Goal: Information Seeking & Learning: Check status

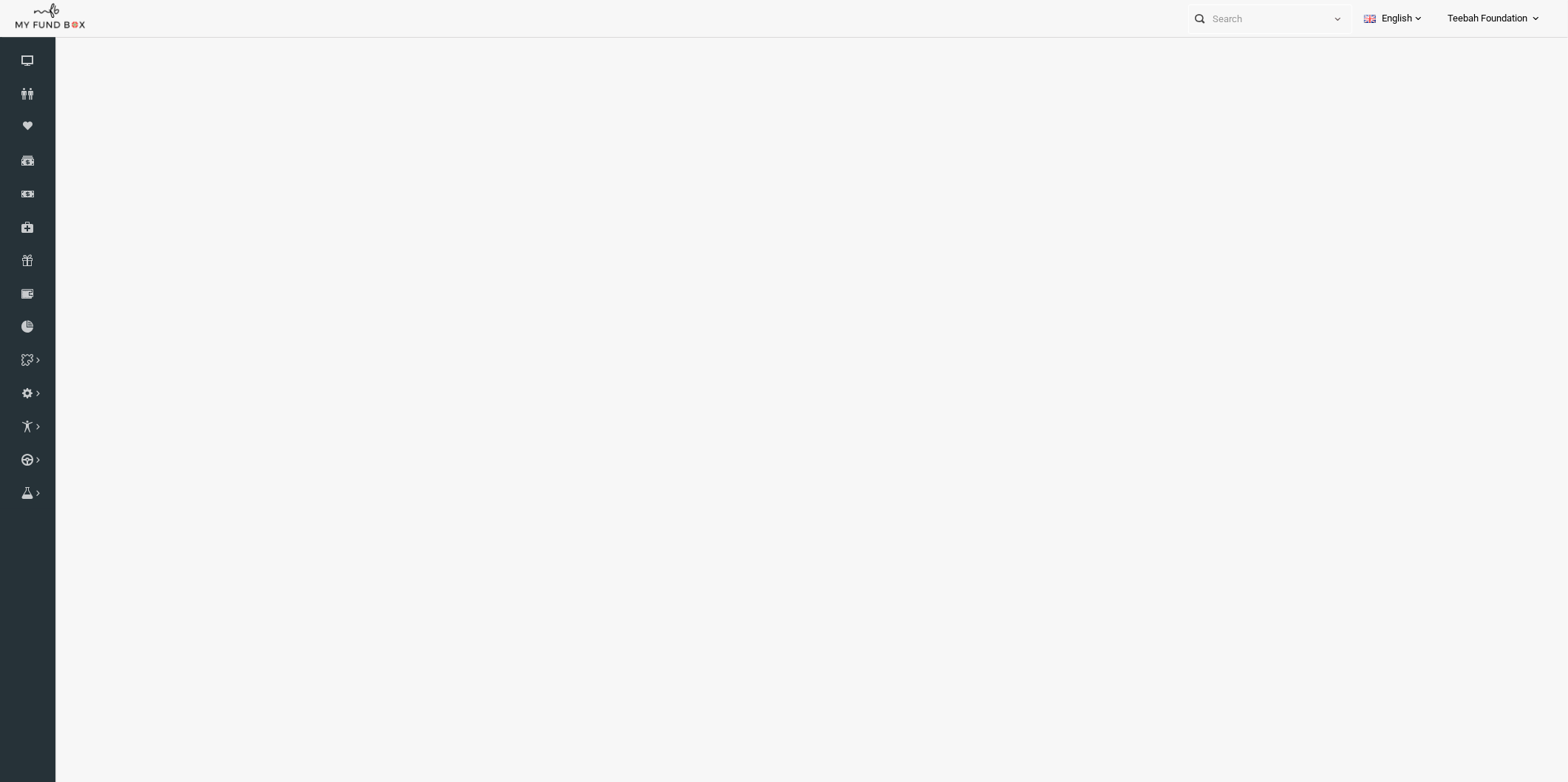
select select "100"
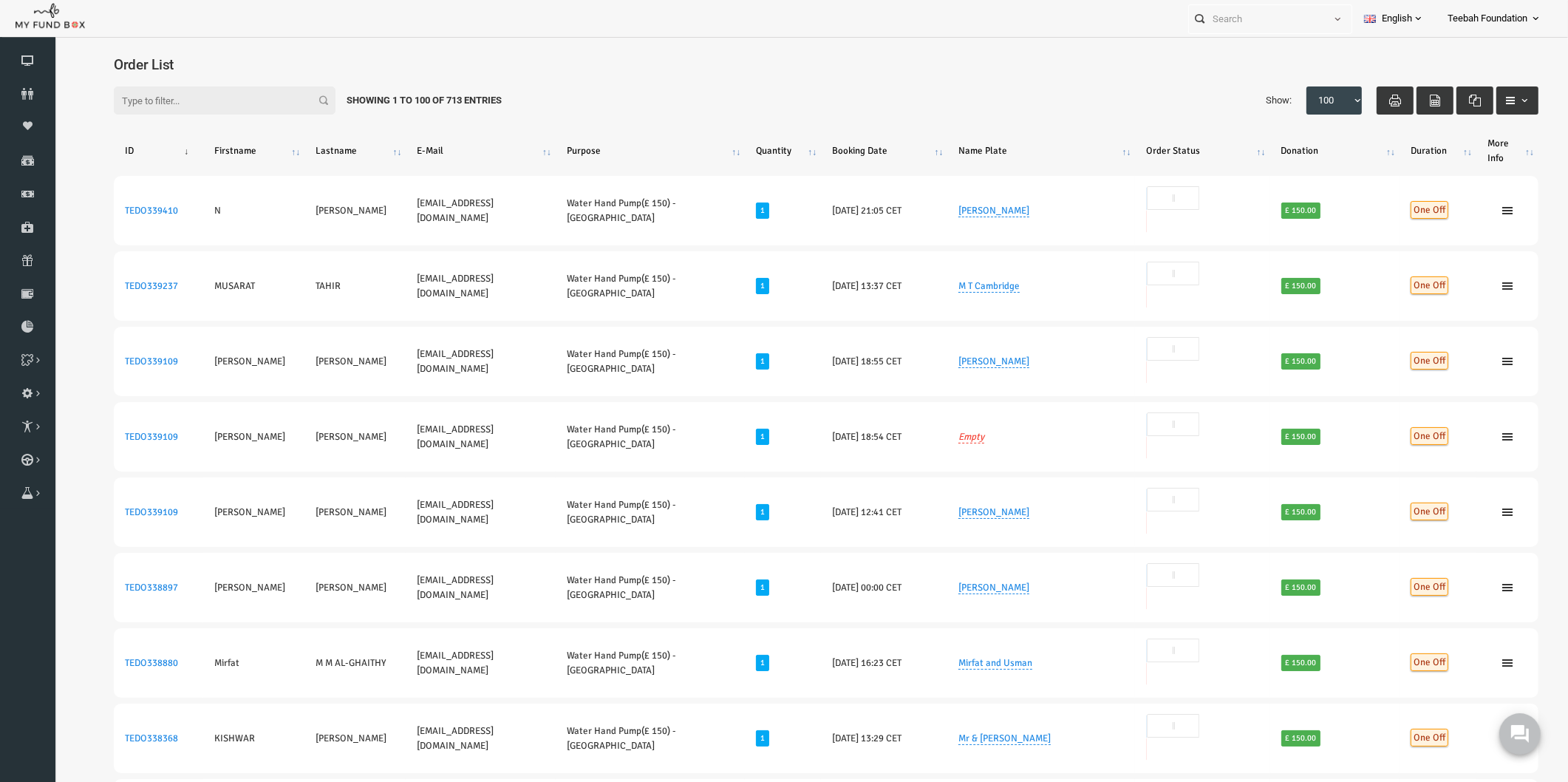
click at [544, 91] on div "Filter: Showing 1 to 100 of 713 Entries Show: 10 25 50 100 100" at bounding box center [795, 101] width 1455 height 58
click at [611, 95] on div "Filter: Showing 1 to 100 of 713 Entries Show: 10 25 50 100 100" at bounding box center [795, 101] width 1455 height 58
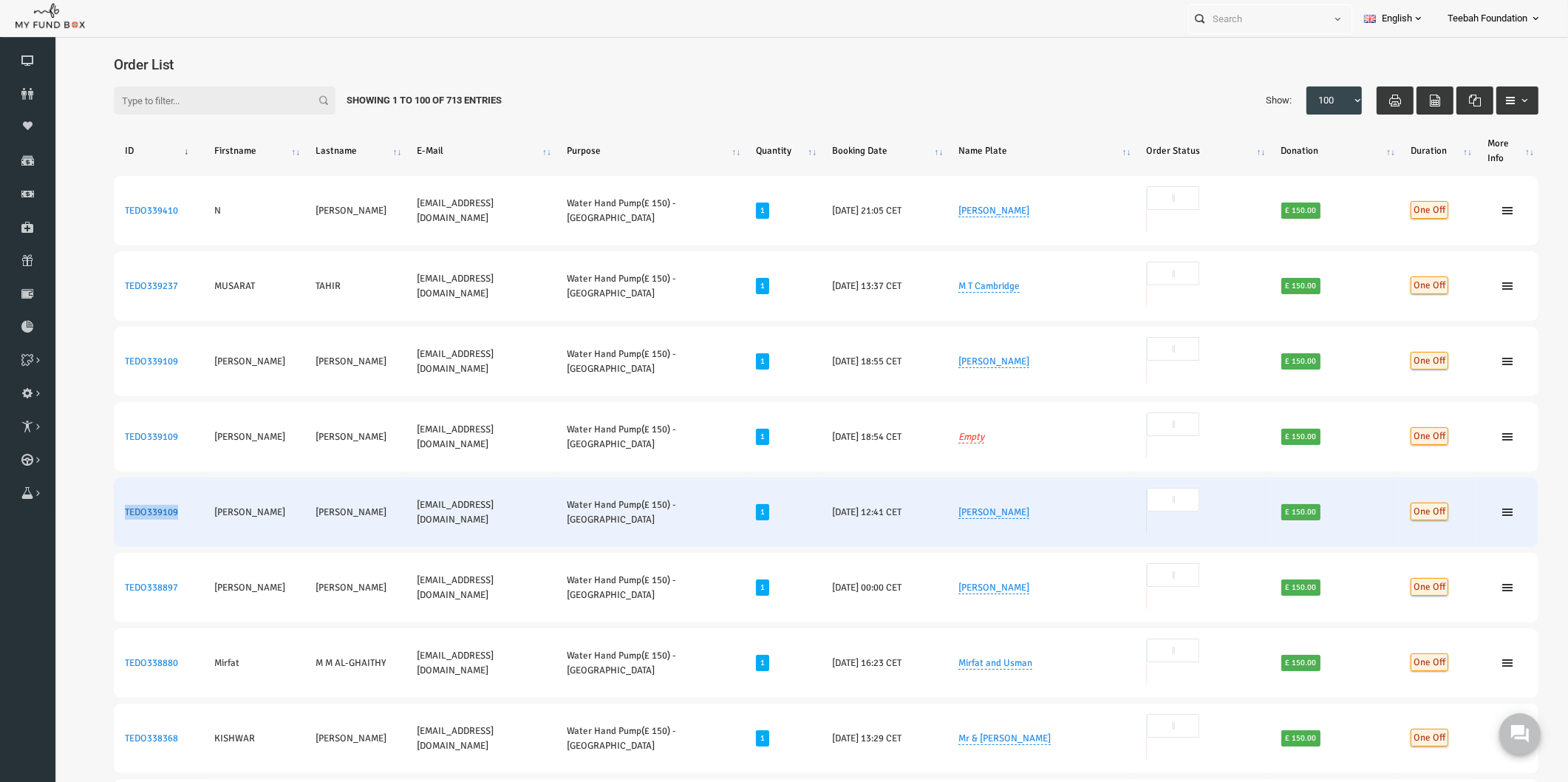
drag, startPoint x: 155, startPoint y: 403, endPoint x: 95, endPoint y: 404, distance: 60.0
click at [95, 477] on td "TEDO339109" at bounding box center [129, 512] width 90 height 69
copy link "TEDO339109"
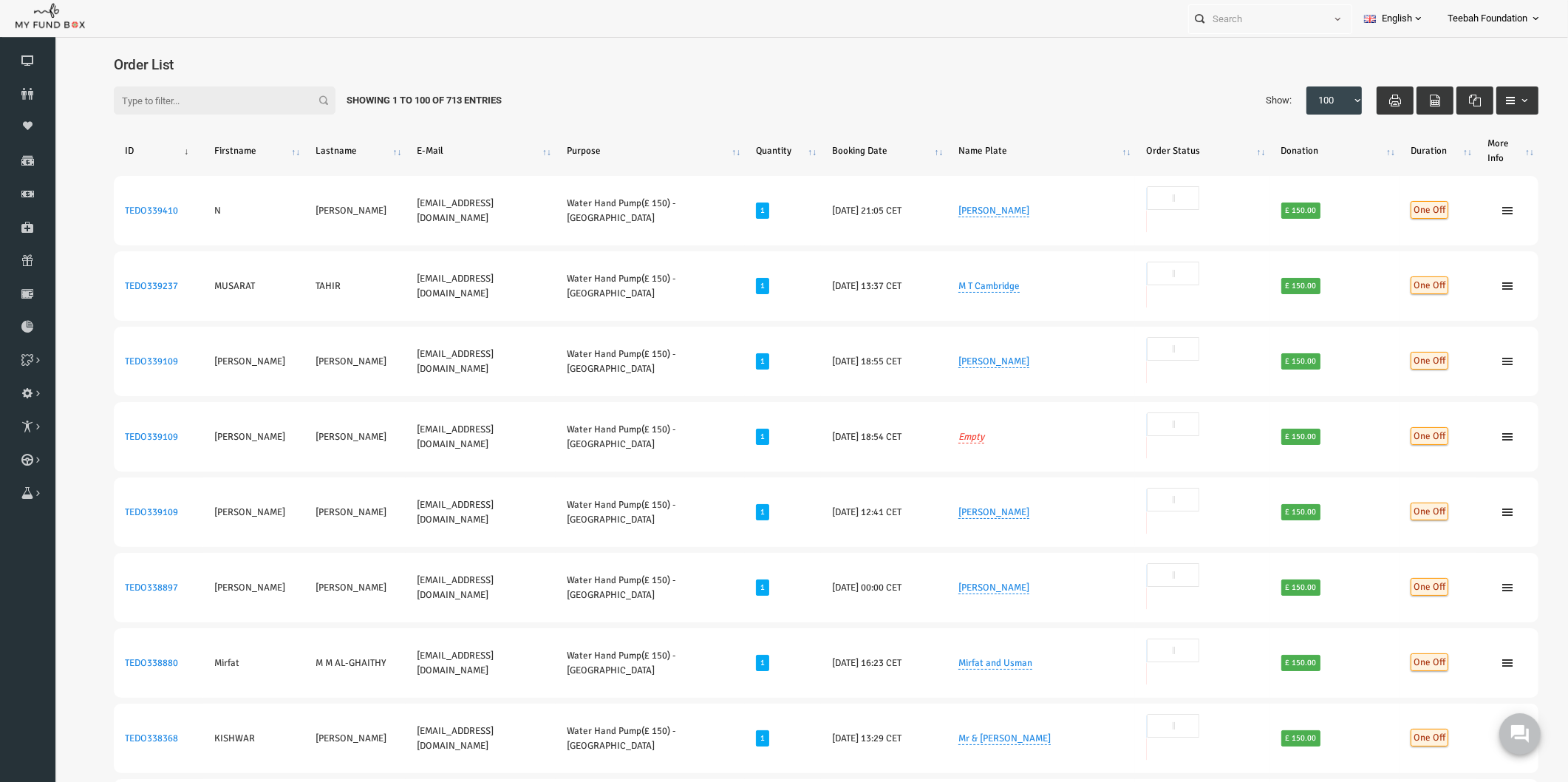
click at [850, 79] on div "Filter: Showing 1 to 100 of 713 Entries Show: 10 25 50 100 100" at bounding box center [795, 101] width 1455 height 58
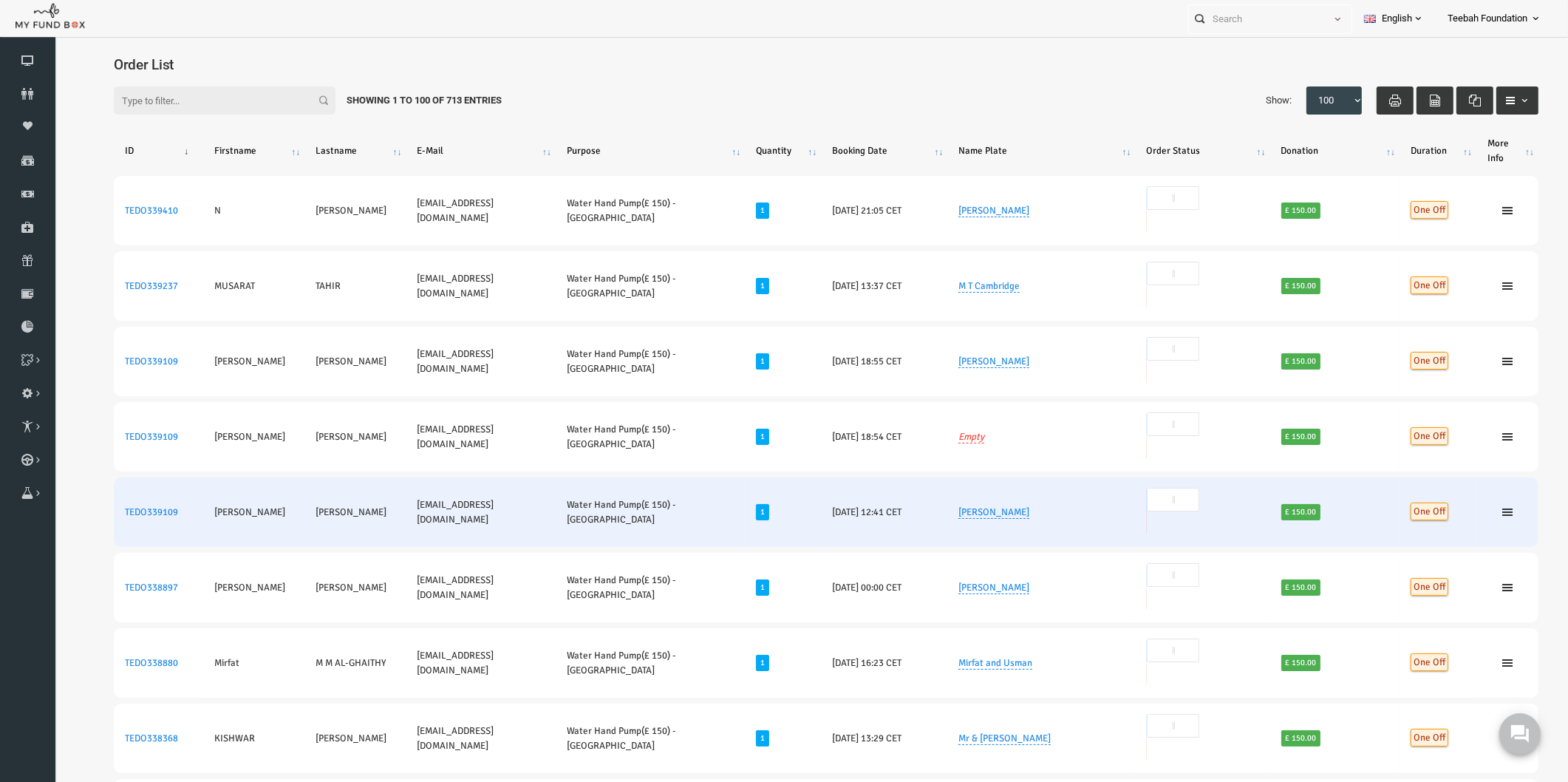
drag, startPoint x: 87, startPoint y: 304, endPoint x: 1070, endPoint y: 408, distance: 988.5
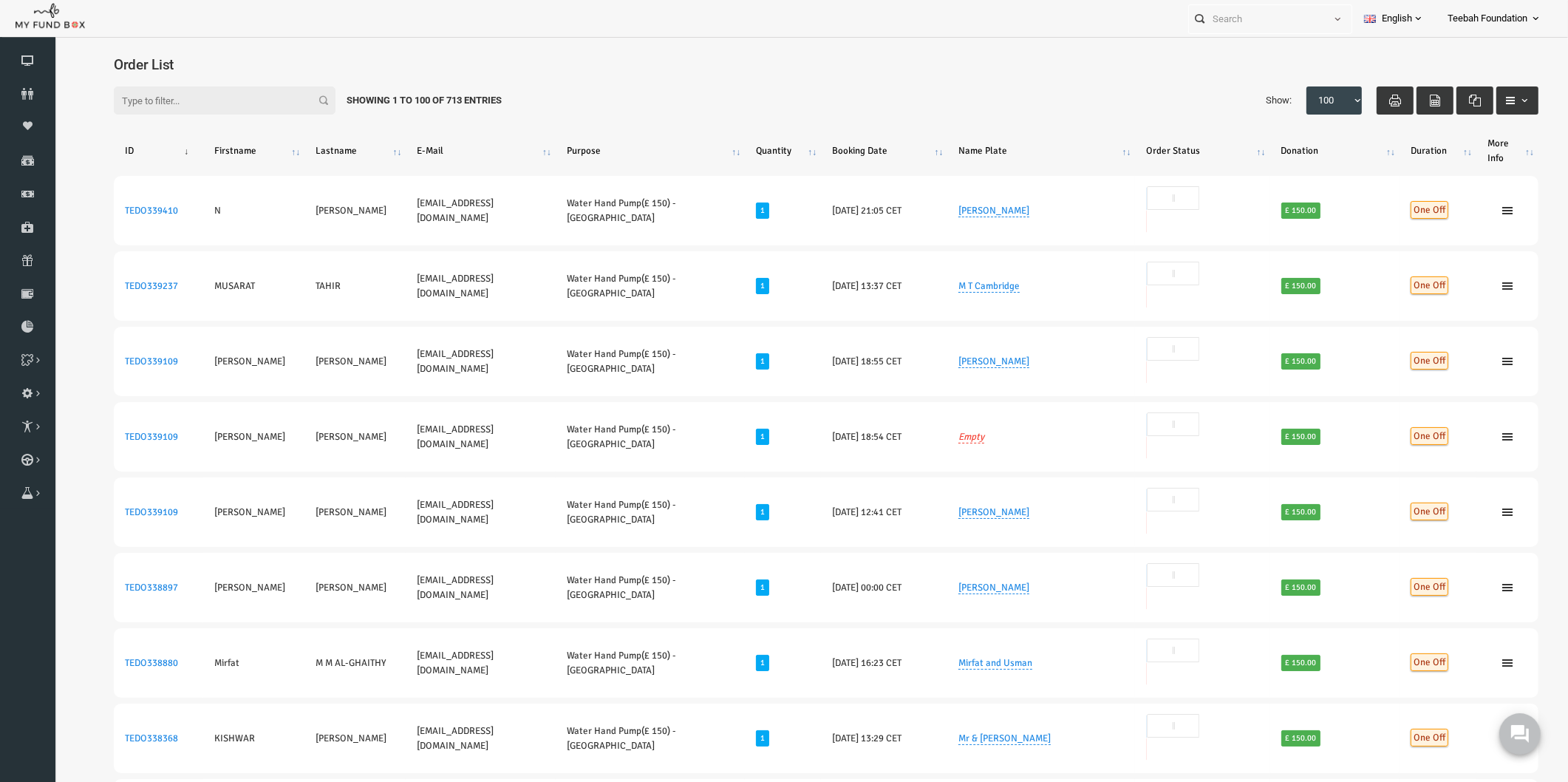
click at [901, 70] on h4 "Order List" at bounding box center [803, 64] width 1439 height 21
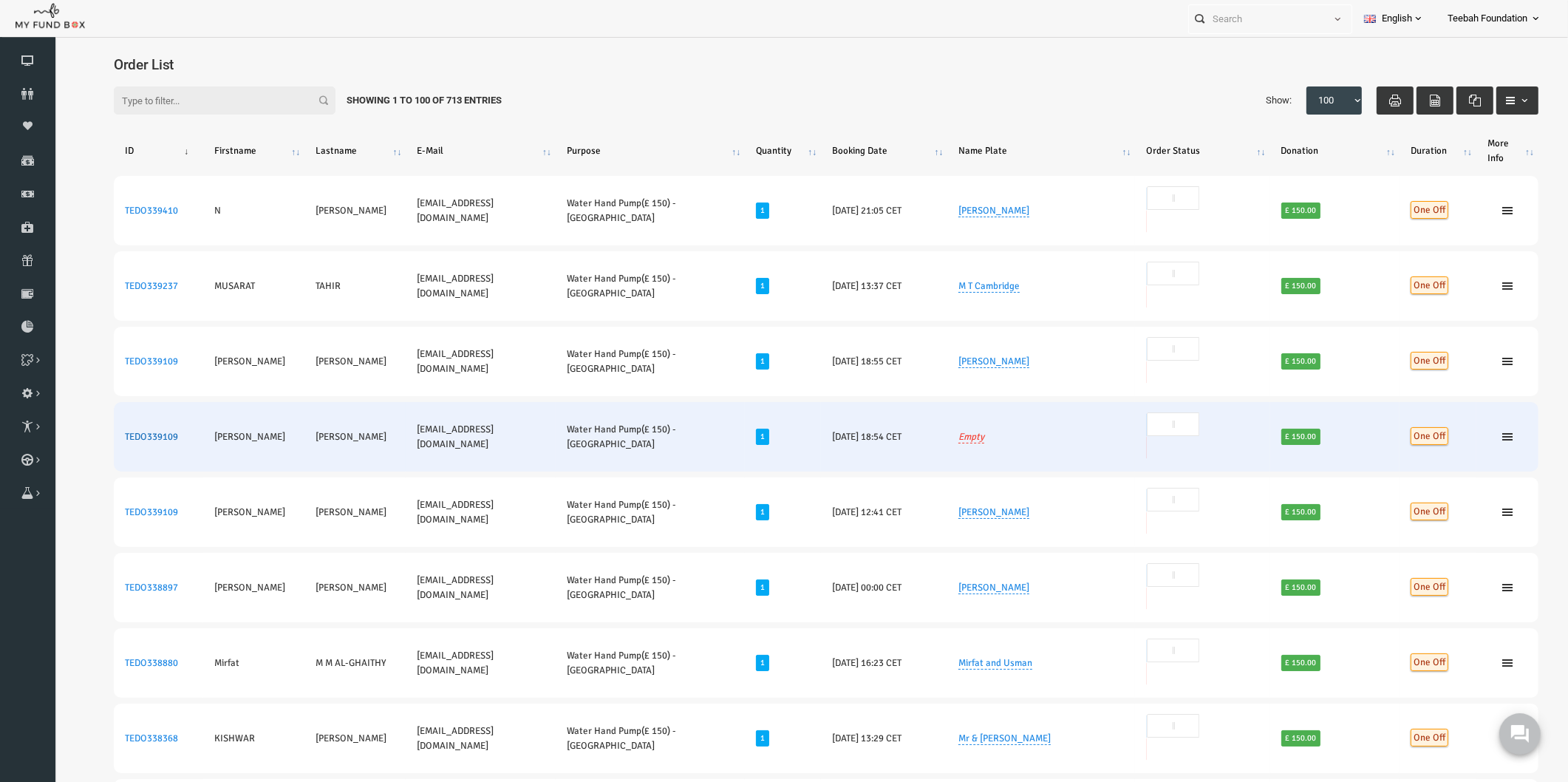
click at [114, 431] on link "TEDO339109" at bounding box center [121, 437] width 53 height 12
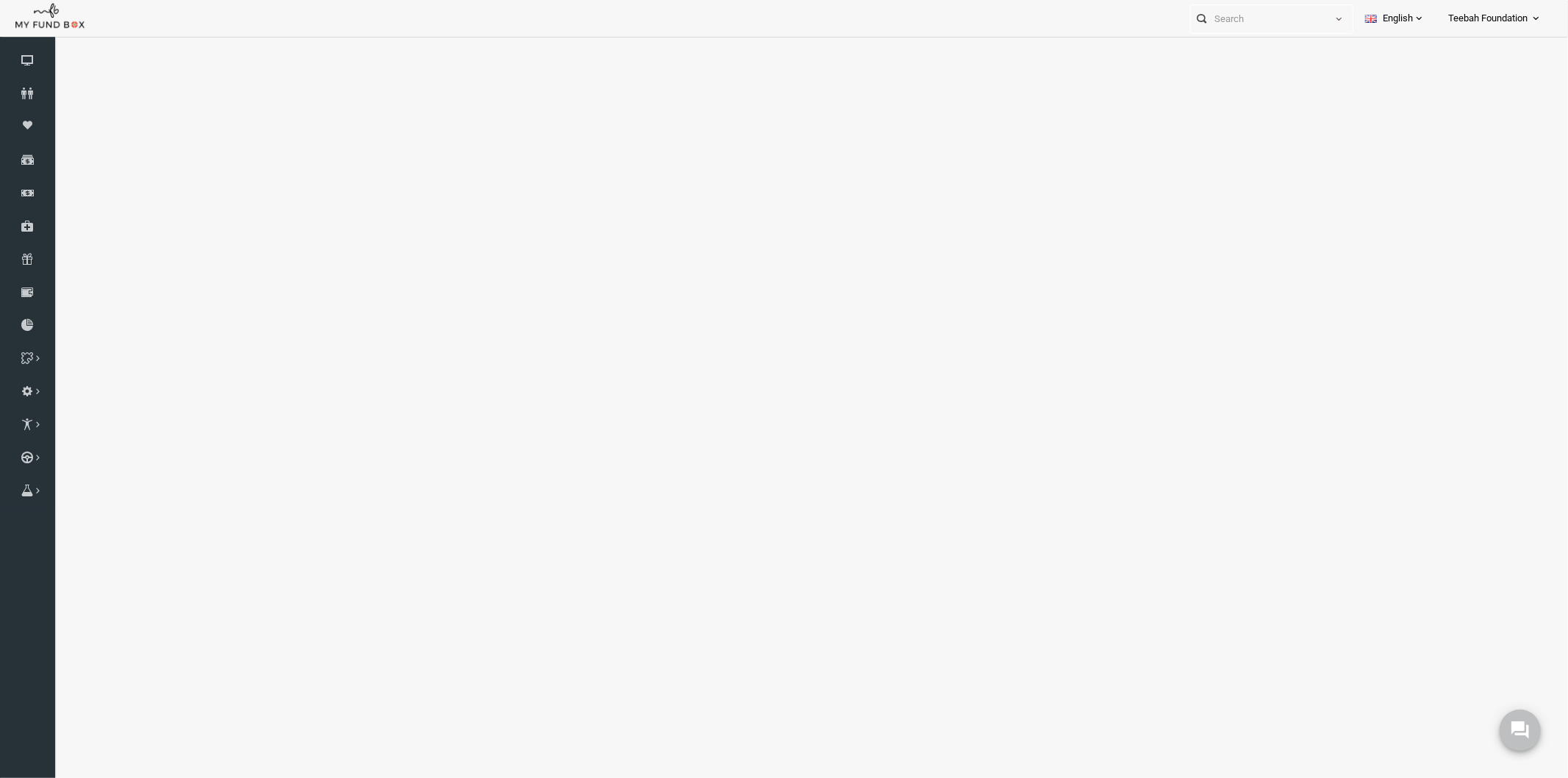
select select "100"
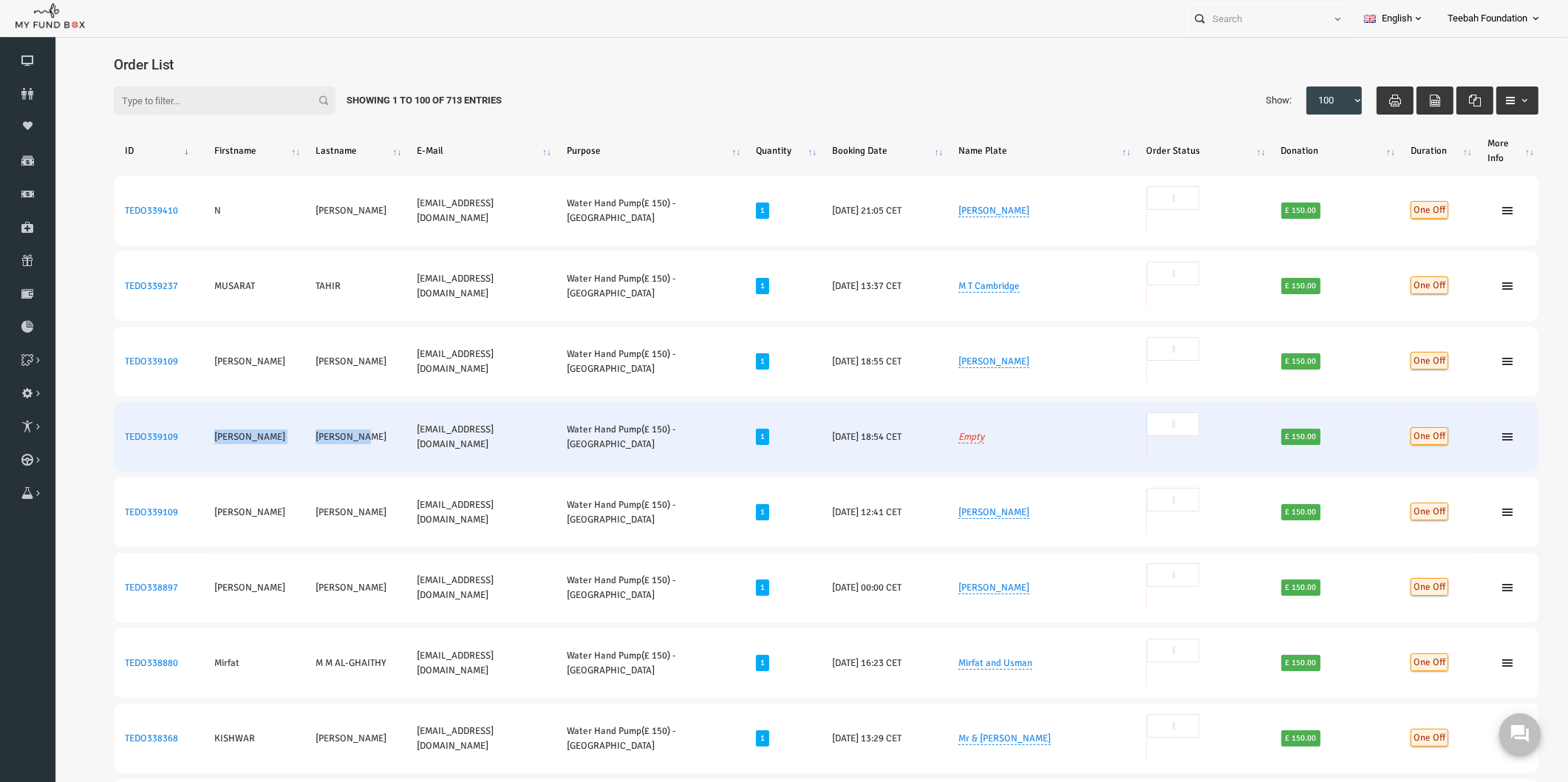
drag, startPoint x: 178, startPoint y: 357, endPoint x: 343, endPoint y: 355, distance: 165.0
click at [343, 402] on tr "TEDO339109 Syed Mohiud-Din smohiuddin@hotmail.co.uk Water Hand Pump(£ 150) - Ba…" at bounding box center [796, 437] width 1425 height 69
click at [954, 431] on link "Empty" at bounding box center [941, 437] width 26 height 13
type input "Syed Mohiuddin"
click at [1056, 318] on icon "submit" at bounding box center [1061, 318] width 12 height 12
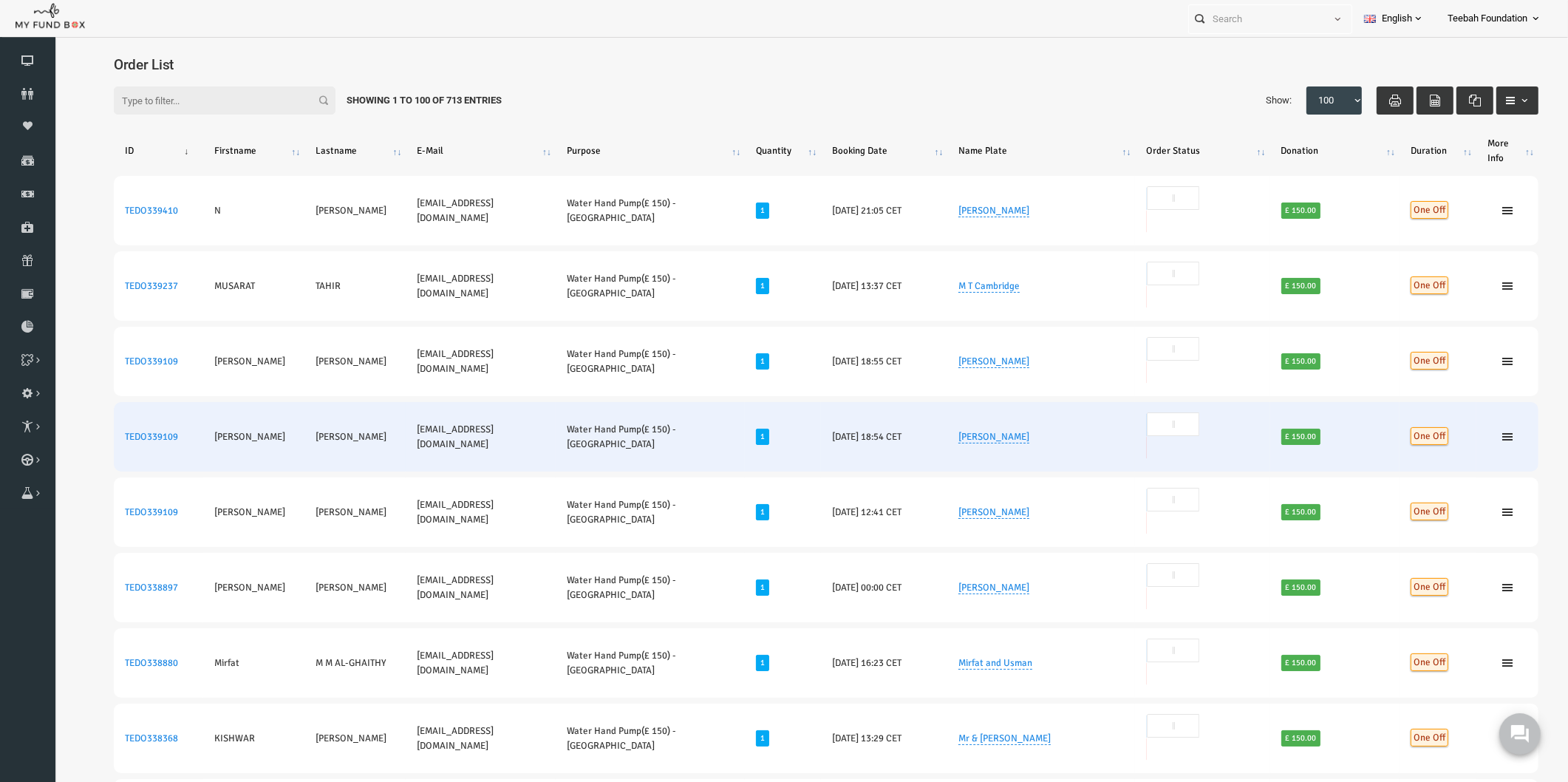
click at [872, 65] on h4 "Order List" at bounding box center [803, 64] width 1439 height 21
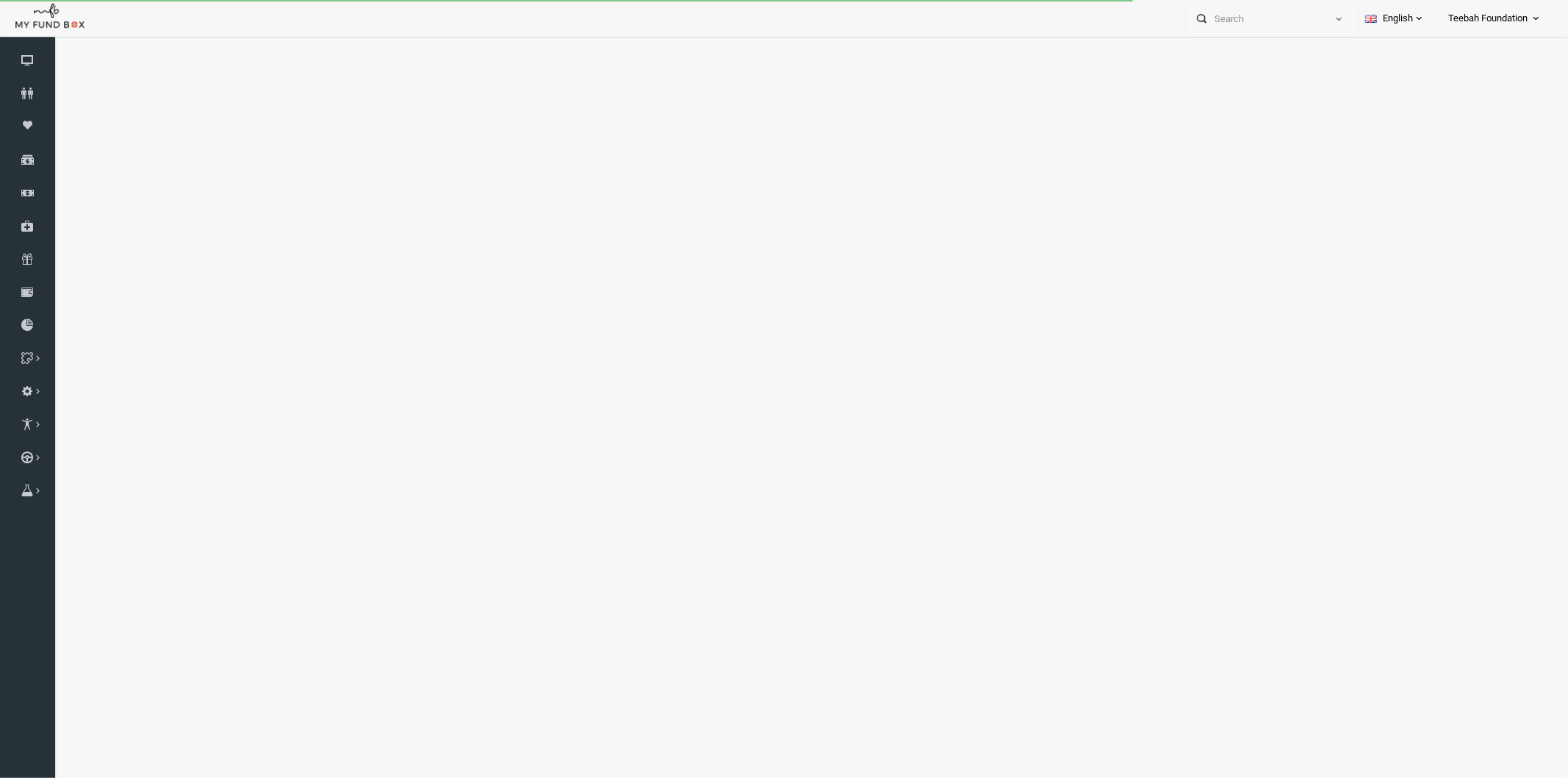
select select "100"
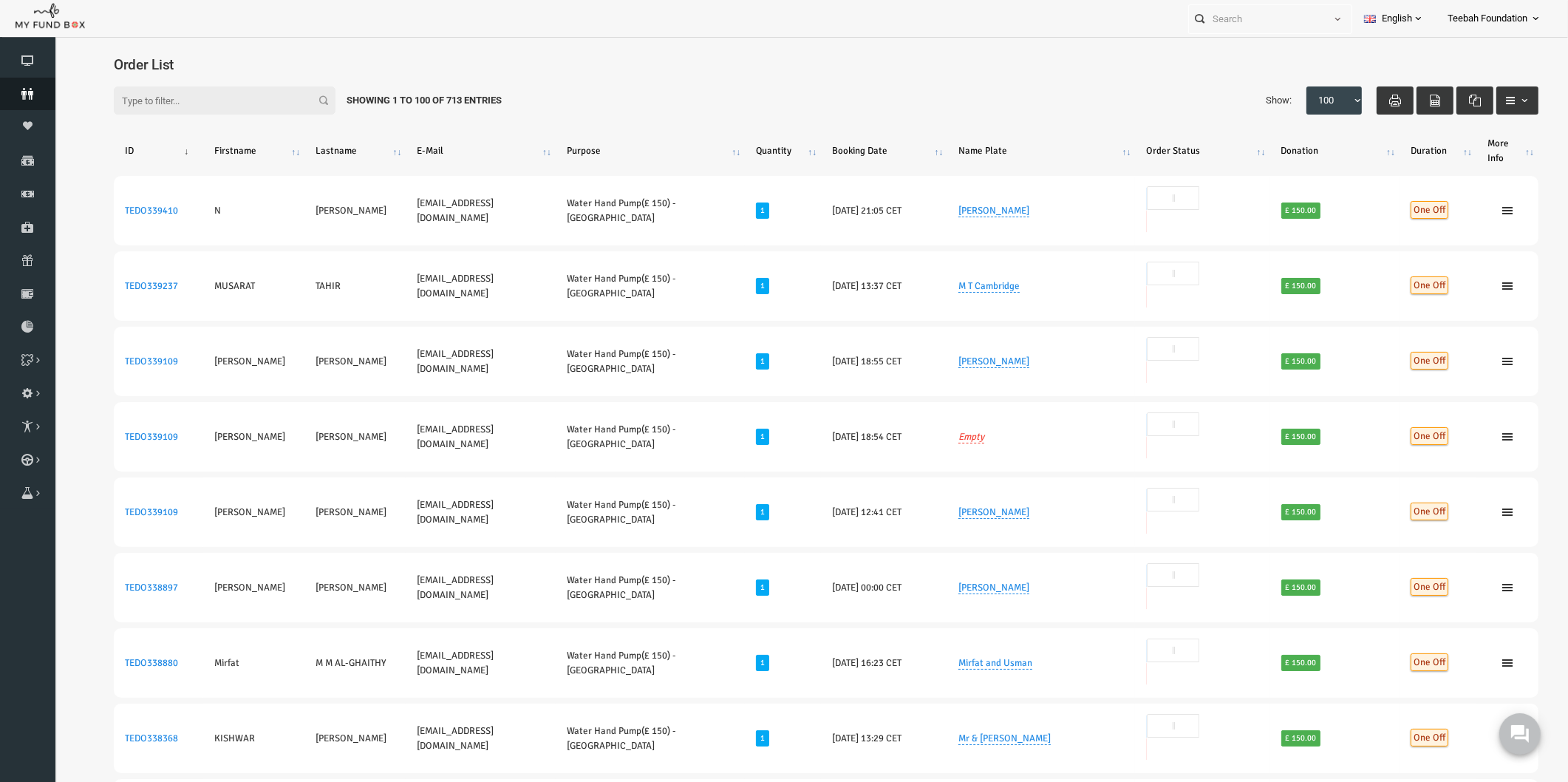
click at [17, 96] on icon at bounding box center [27, 94] width 55 height 12
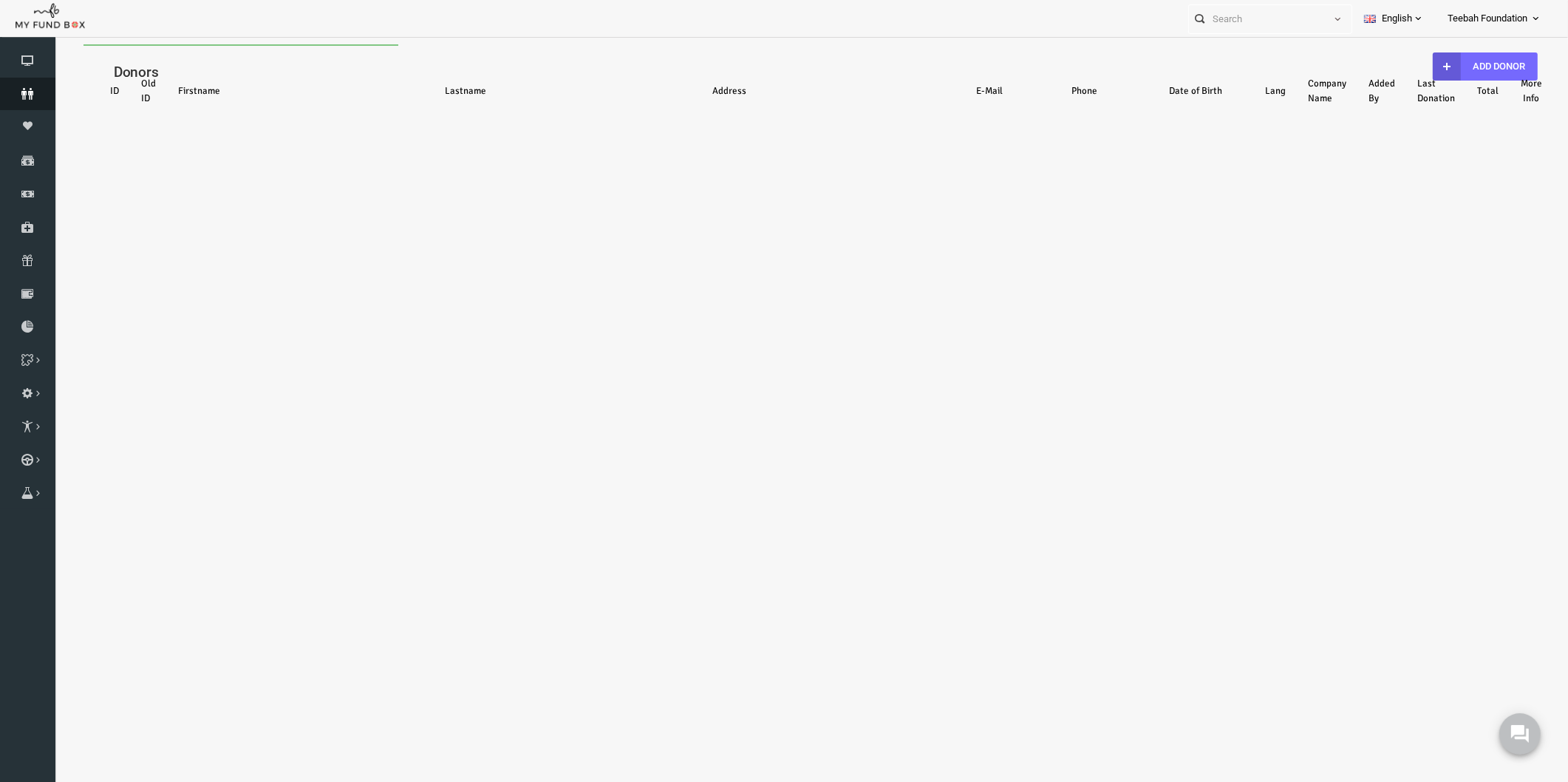
select select "100"
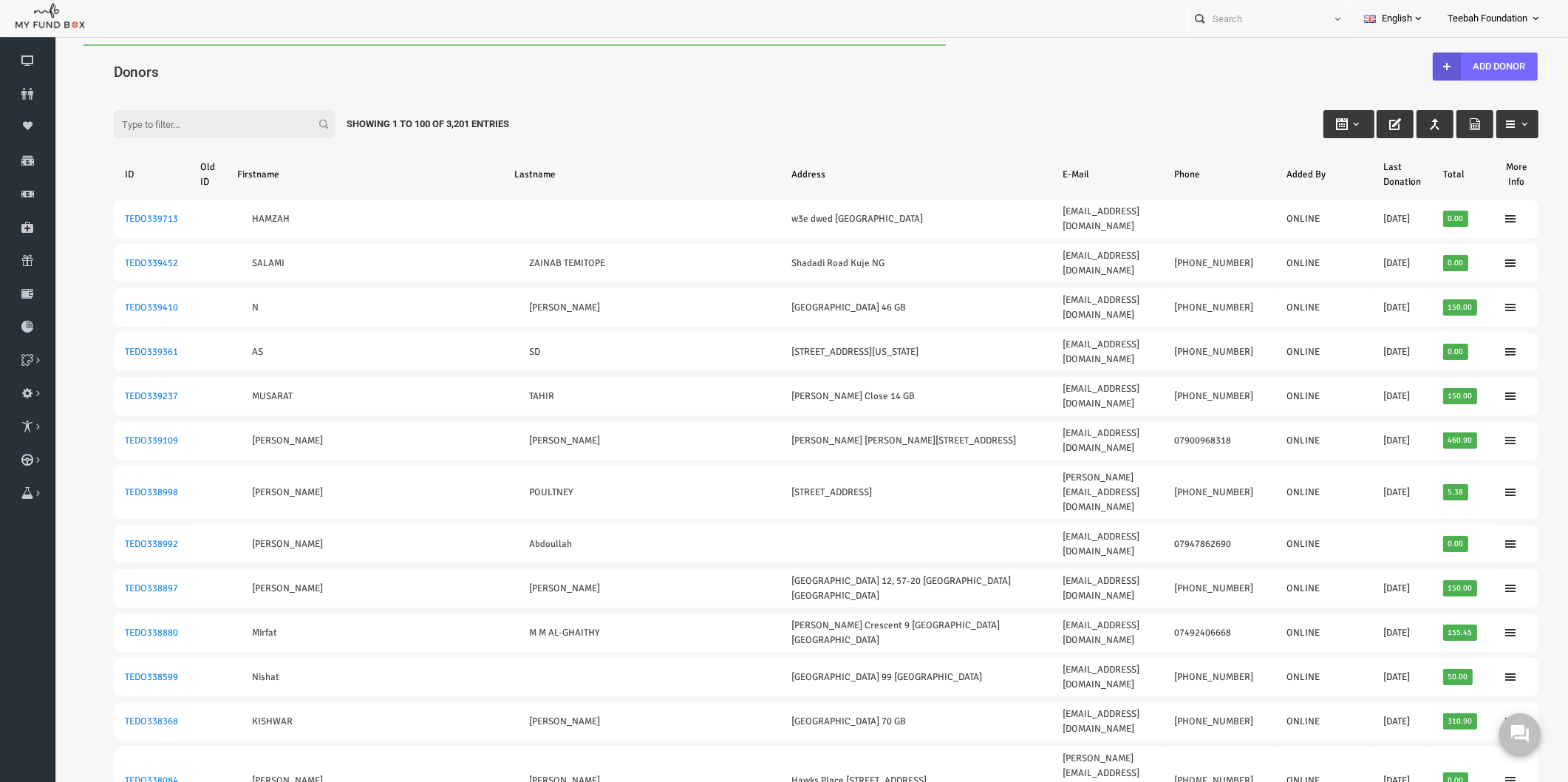
click at [163, 67] on h4 "Donors" at bounding box center [803, 71] width 1439 height 21
click at [154, 121] on input "Filter:" at bounding box center [195, 124] width 222 height 28
paste input "TEDO339109"
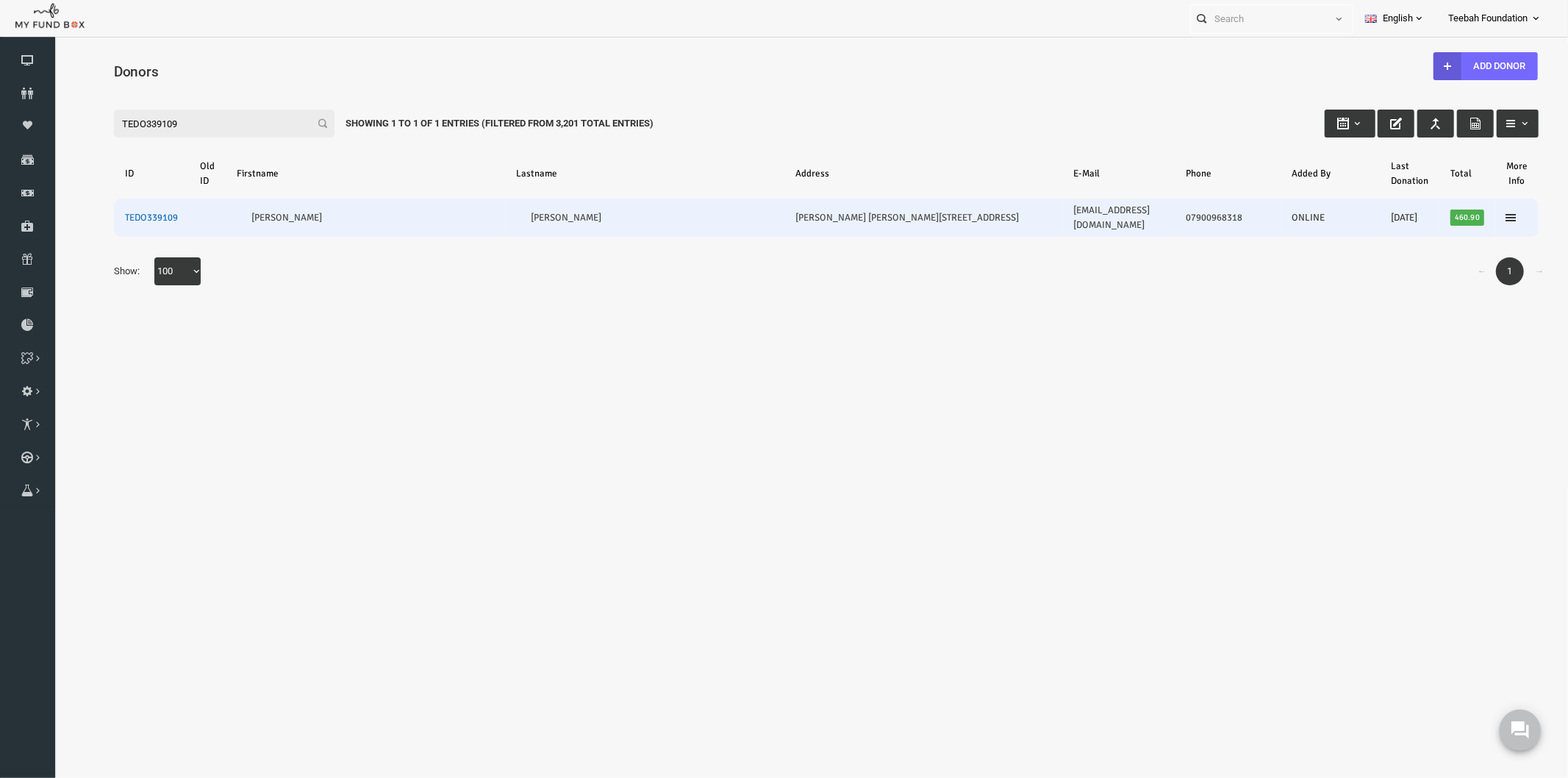
type input "TEDO339109"
click at [125, 214] on link "TEDO339109" at bounding box center [120, 217] width 53 height 12
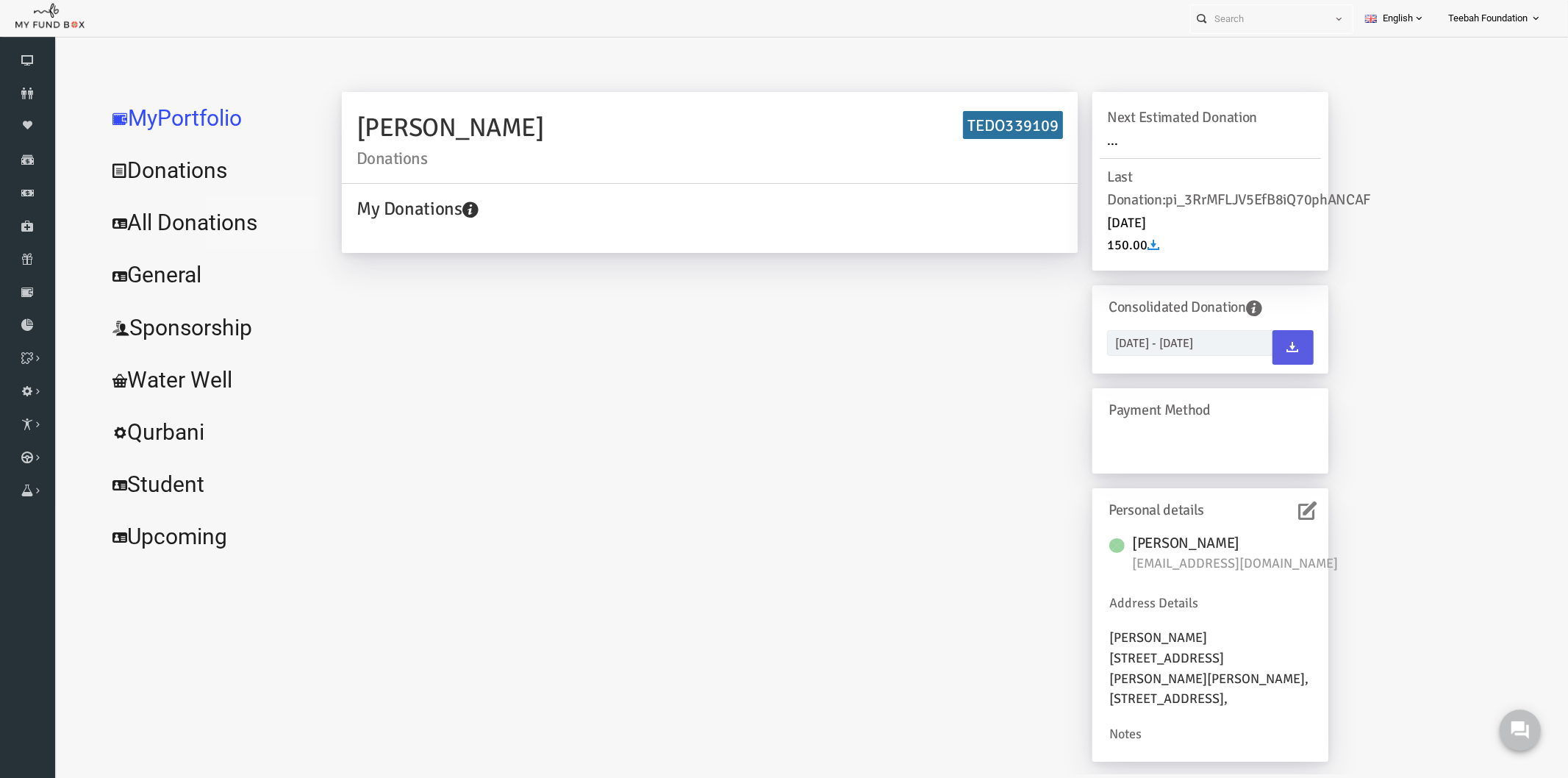
click at [212, 229] on link "All Donations" at bounding box center [178, 221] width 221 height 53
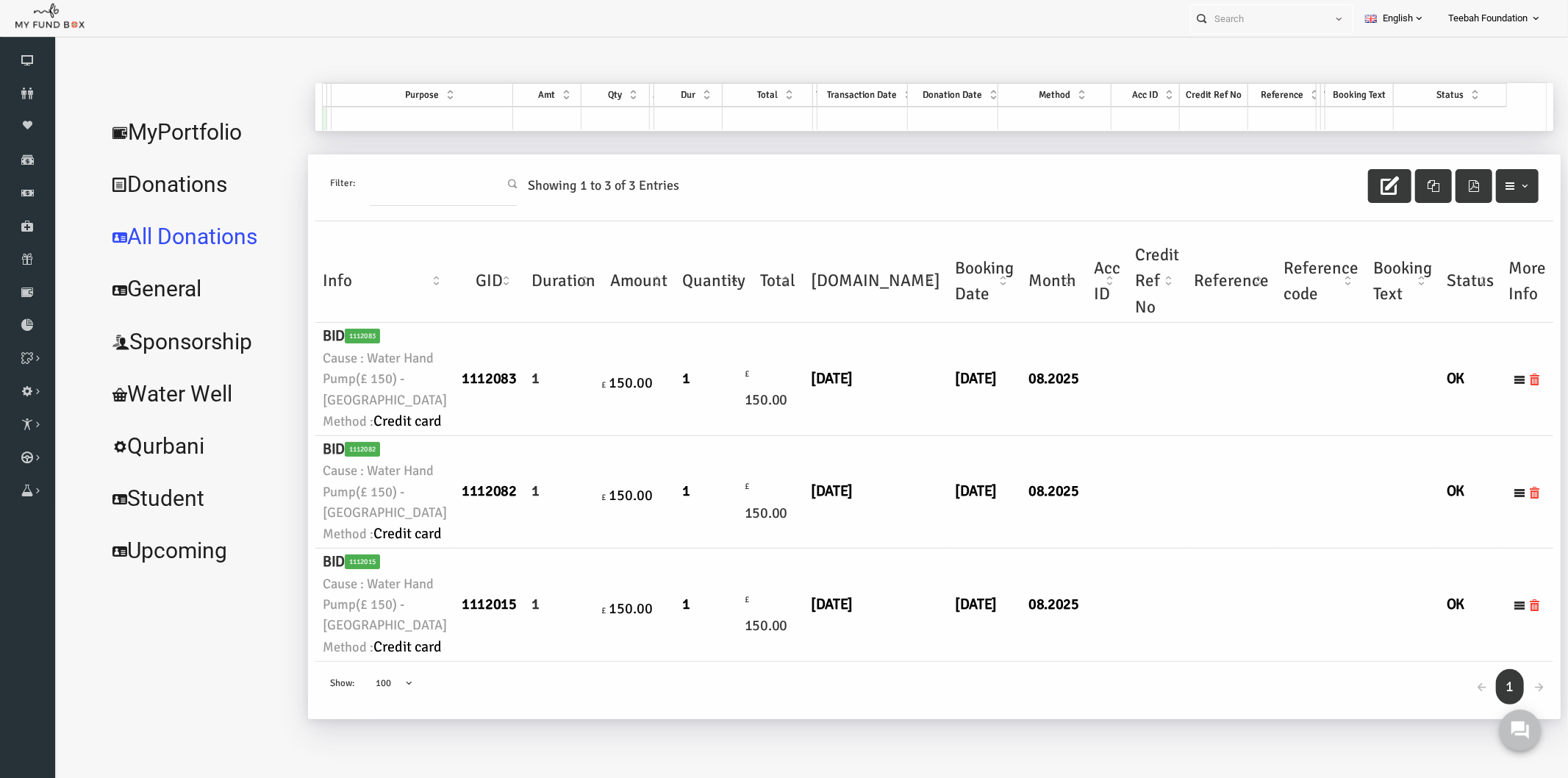
click at [1156, 419] on td at bounding box center [1200, 379] width 90 height 113
click at [1156, 395] on td at bounding box center [1200, 379] width 90 height 113
click at [516, 413] on td "1" at bounding box center [532, 379] width 78 height 113
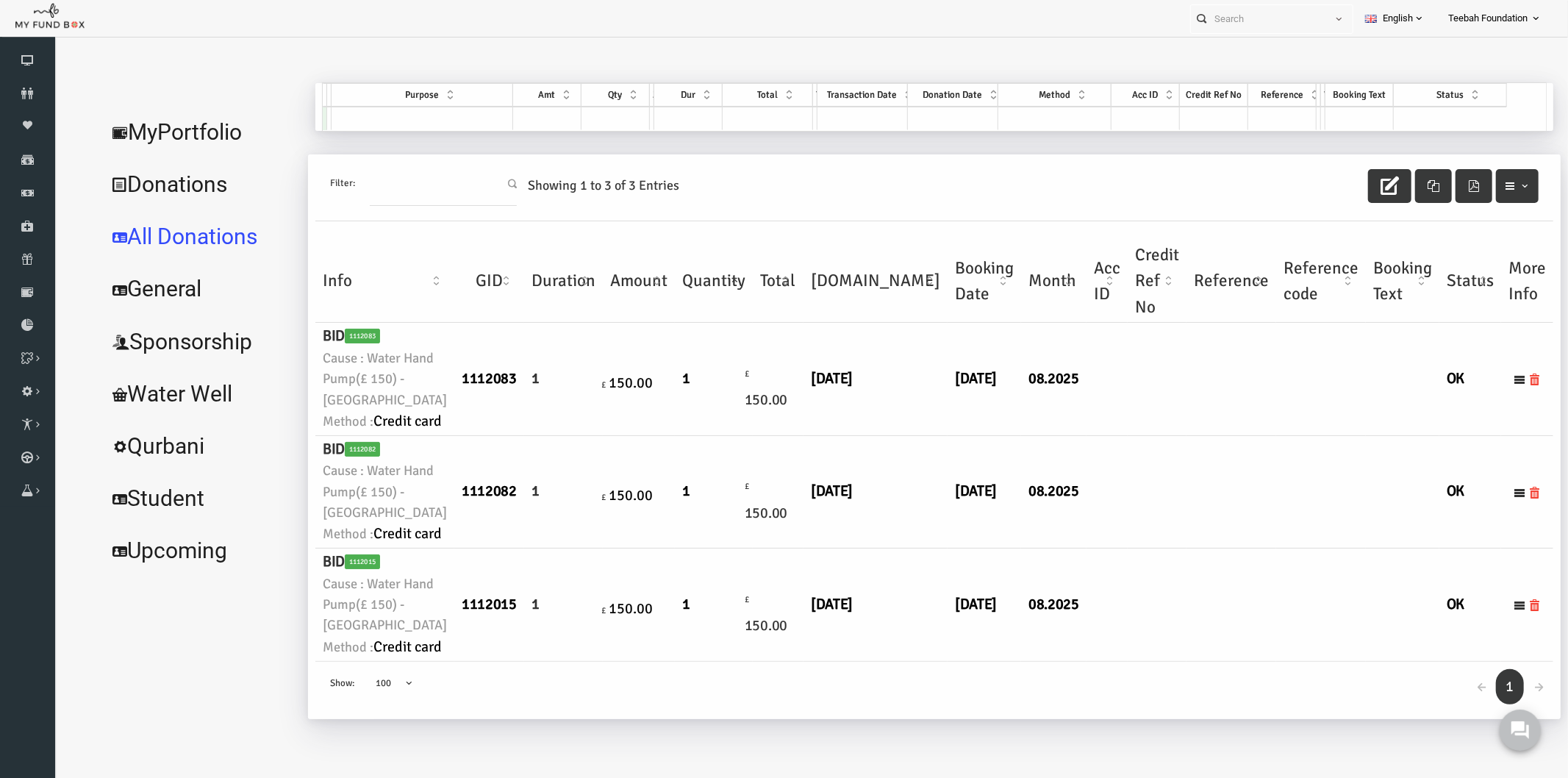
click at [189, 128] on link "MyPortfolio" at bounding box center [168, 131] width 201 height 53
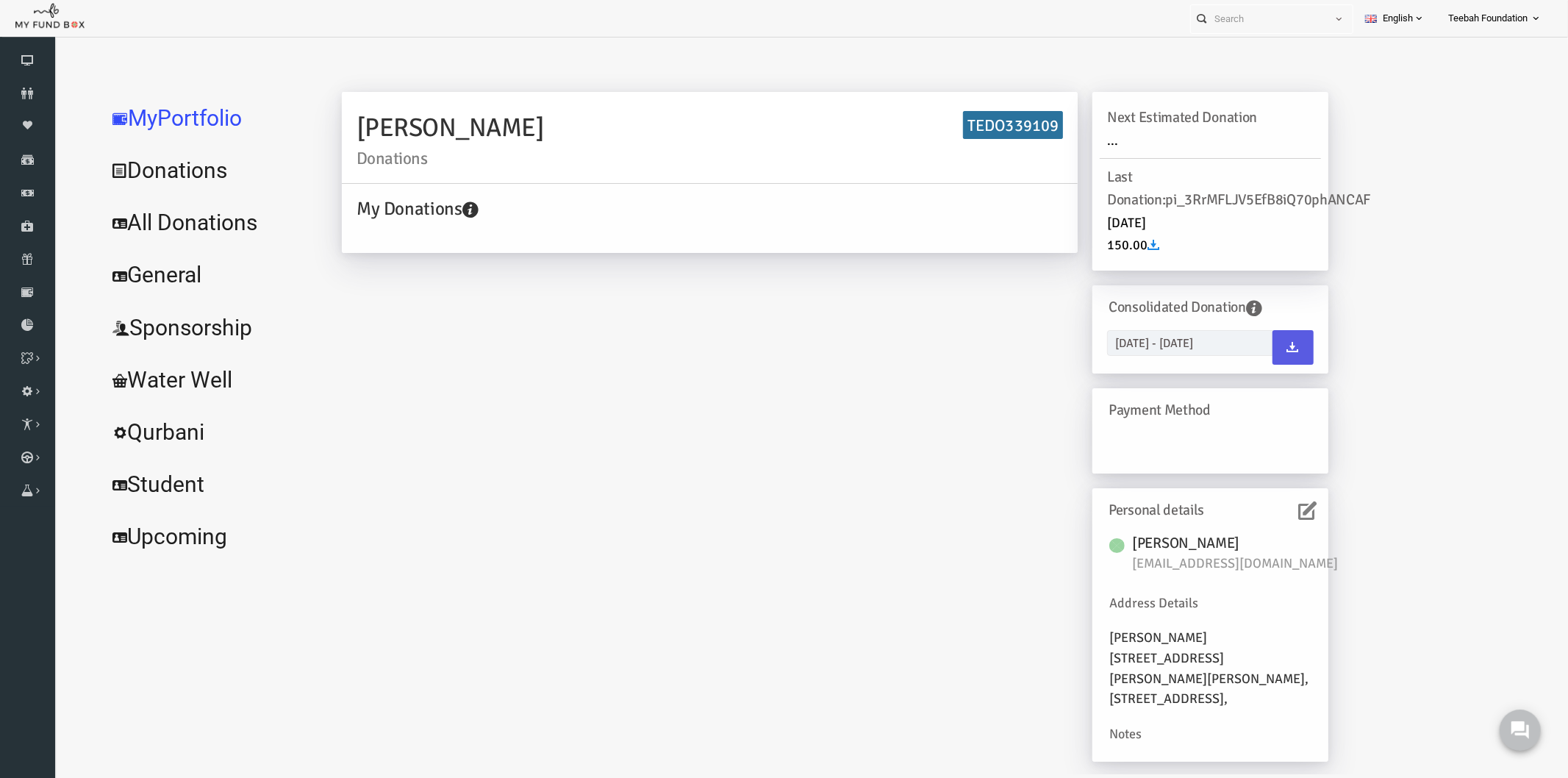
click at [1268, 514] on icon at bounding box center [1277, 510] width 19 height 19
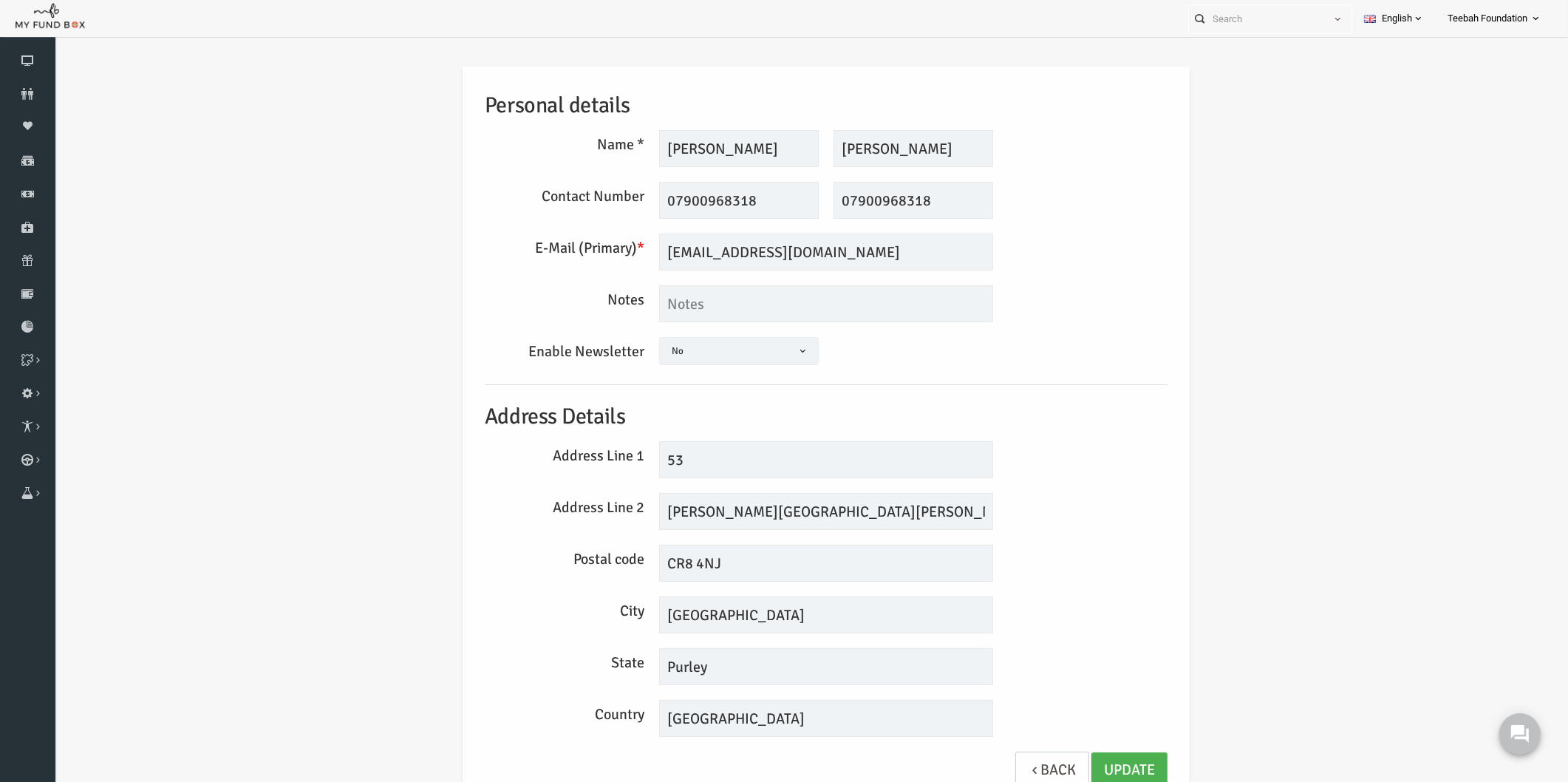
click at [1195, 350] on div "Personal details Name * [PERSON_NAME] Description allows upto maximum of 255 ch…" at bounding box center [796, 438] width 1484 height 790
click at [1148, 232] on div "Personal details Name * Syed Description allows upto maximum of 255 characters.…" at bounding box center [796, 436] width 712 height 738
click at [1033, 346] on div "Enable Newsletter Yes No No" at bounding box center [795, 353] width 697 height 32
click at [1114, 427] on h5 "Address Details" at bounding box center [795, 416] width 683 height 34
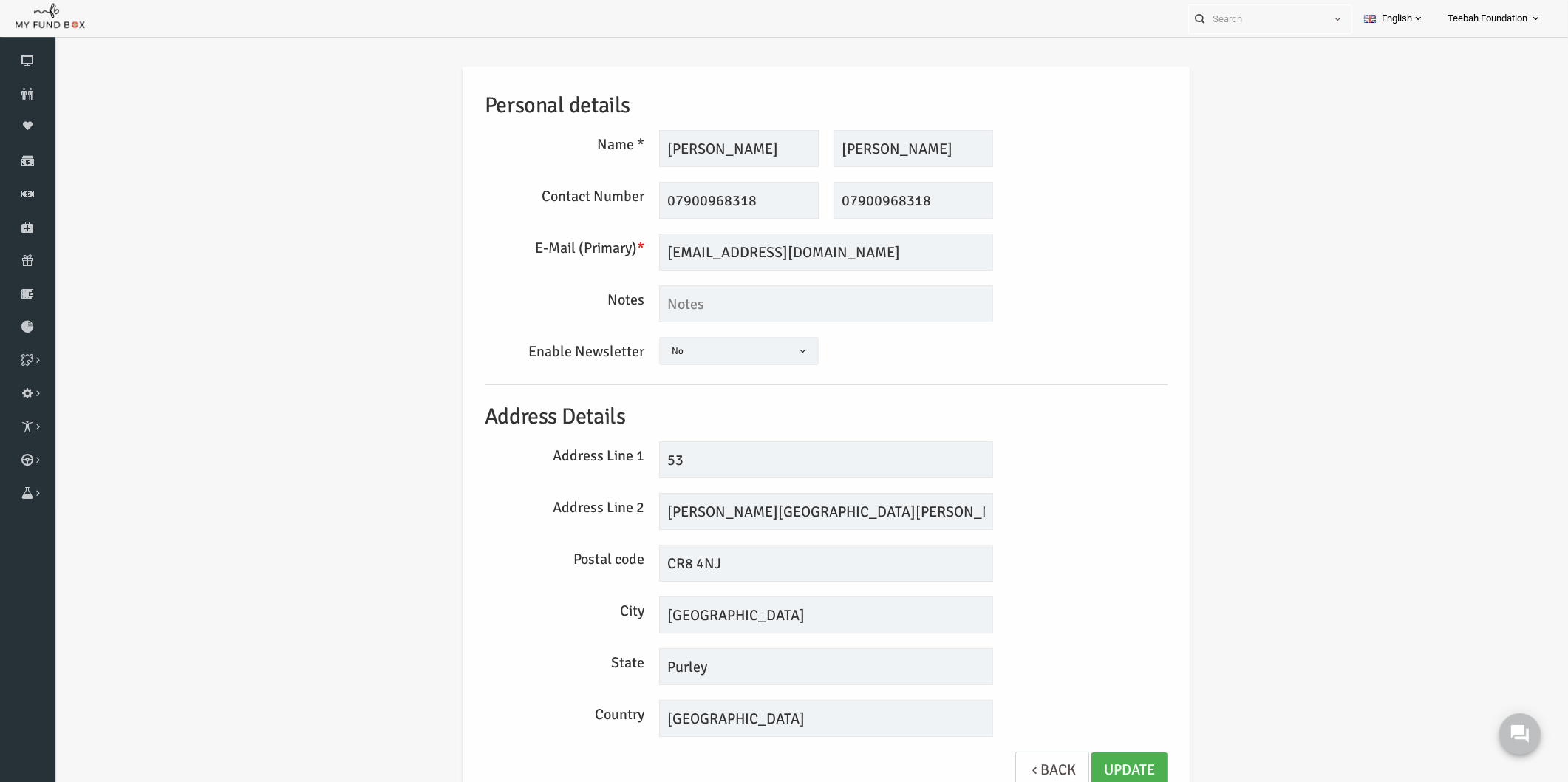
click at [1156, 358] on div "Personal details Name * Syed Description allows upto maximum of 255 characters.…" at bounding box center [795, 436] width 727 height 738
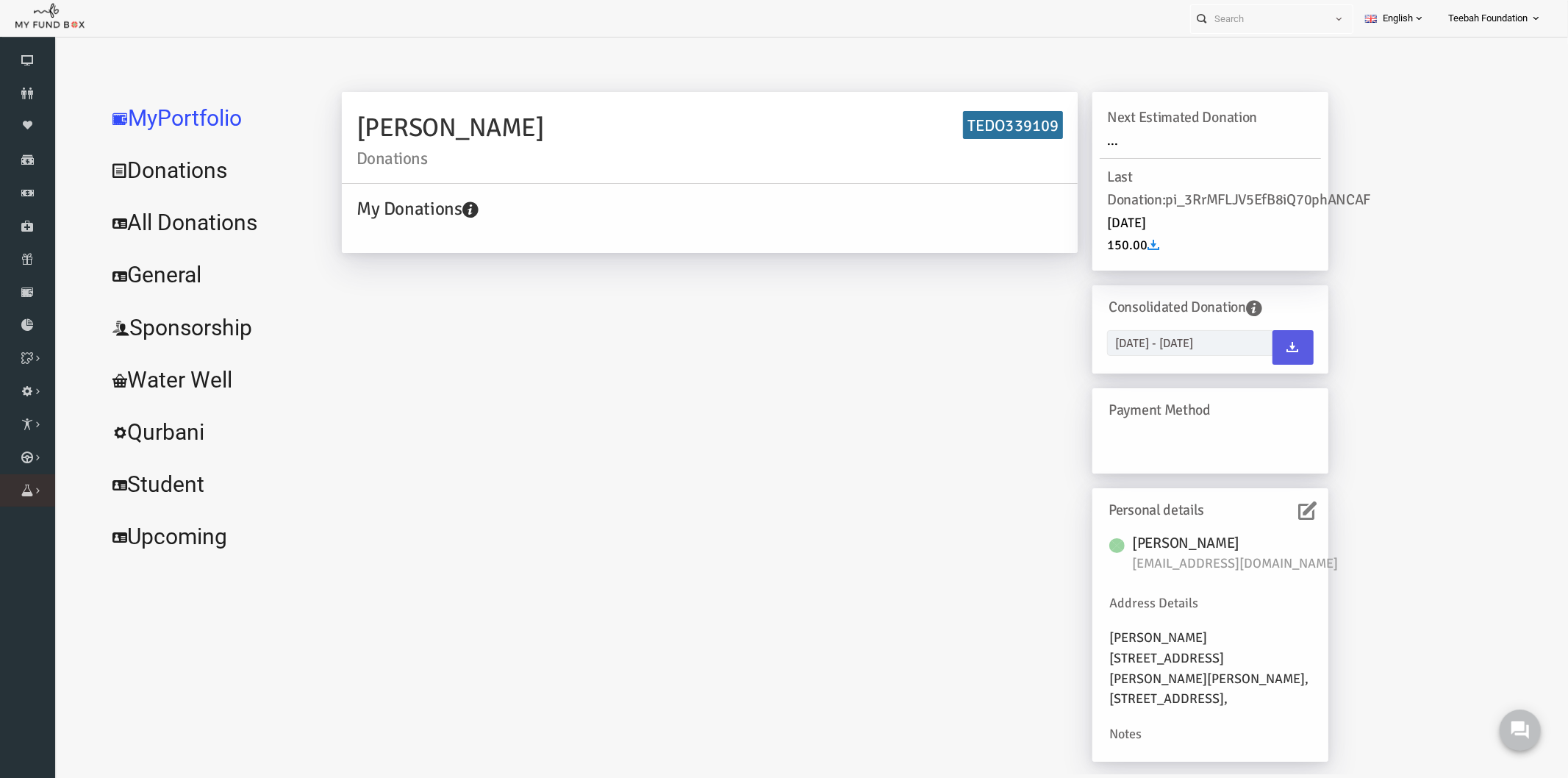
click at [0, 0] on link "Orders" at bounding box center [0, 0] width 0 height 0
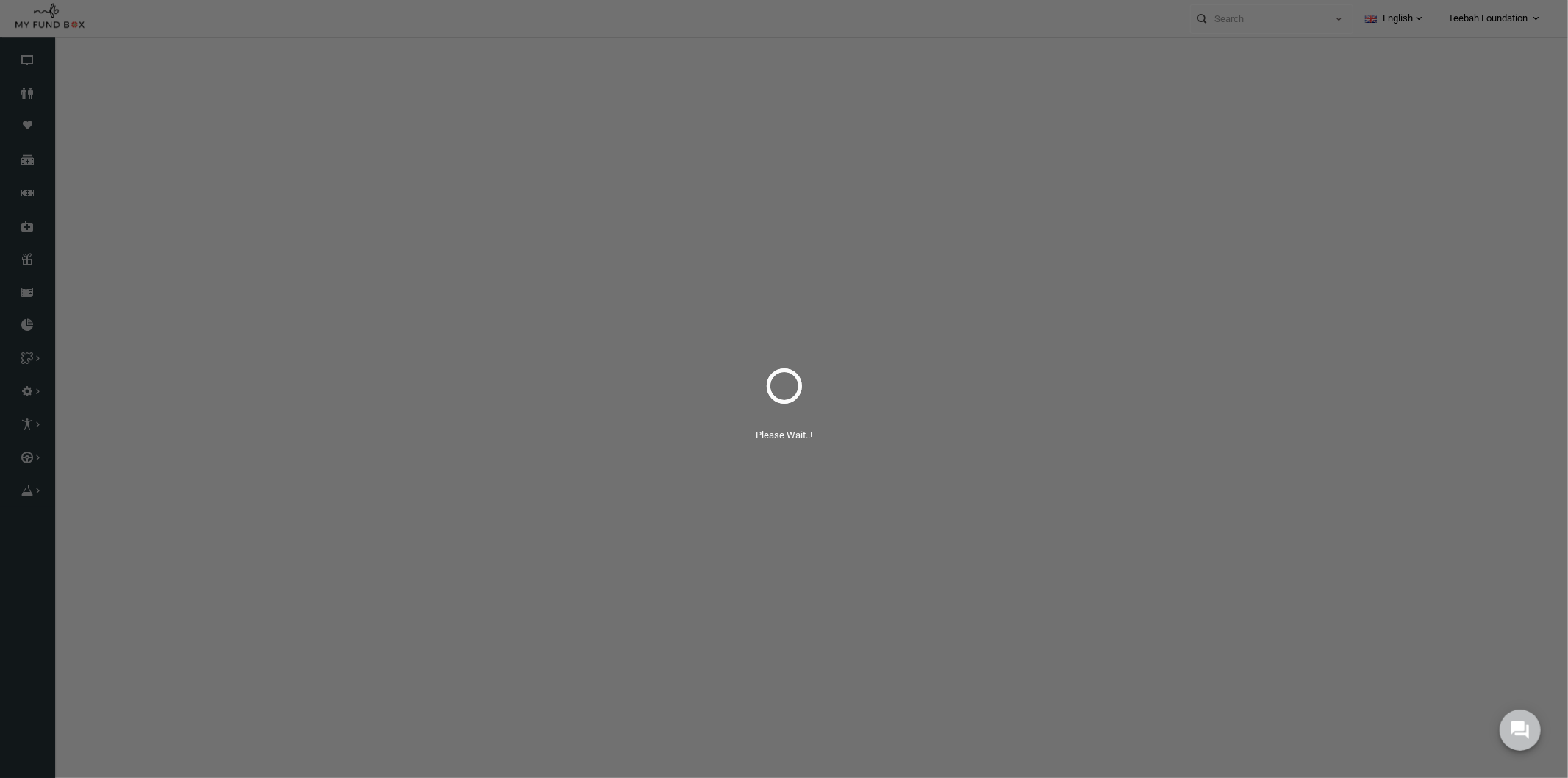
select select "100"
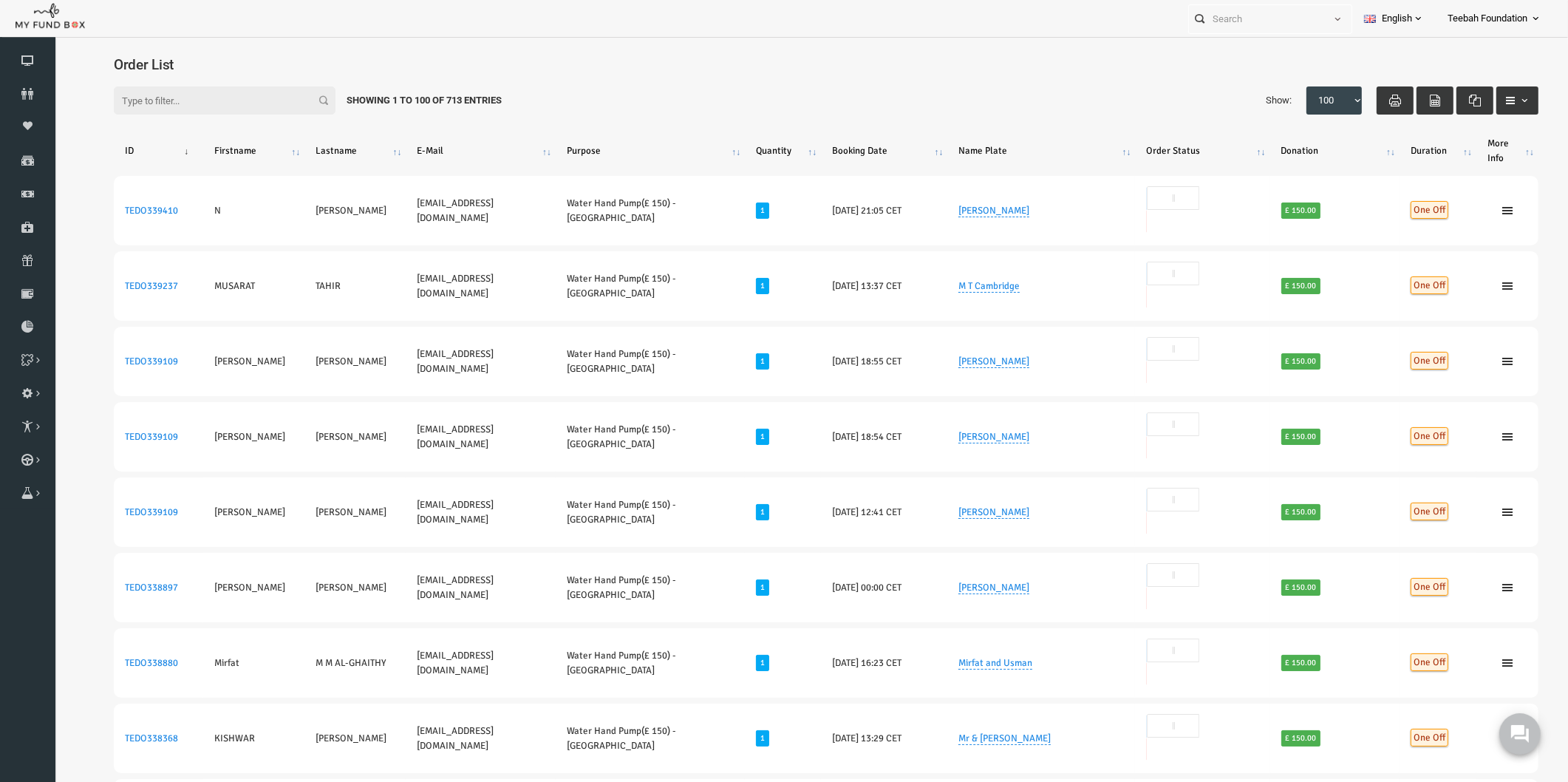
click at [1012, 86] on div "Filter: Showing 1 to 100 of 713 Entries Show: 10 25 50 100 100" at bounding box center [795, 101] width 1455 height 58
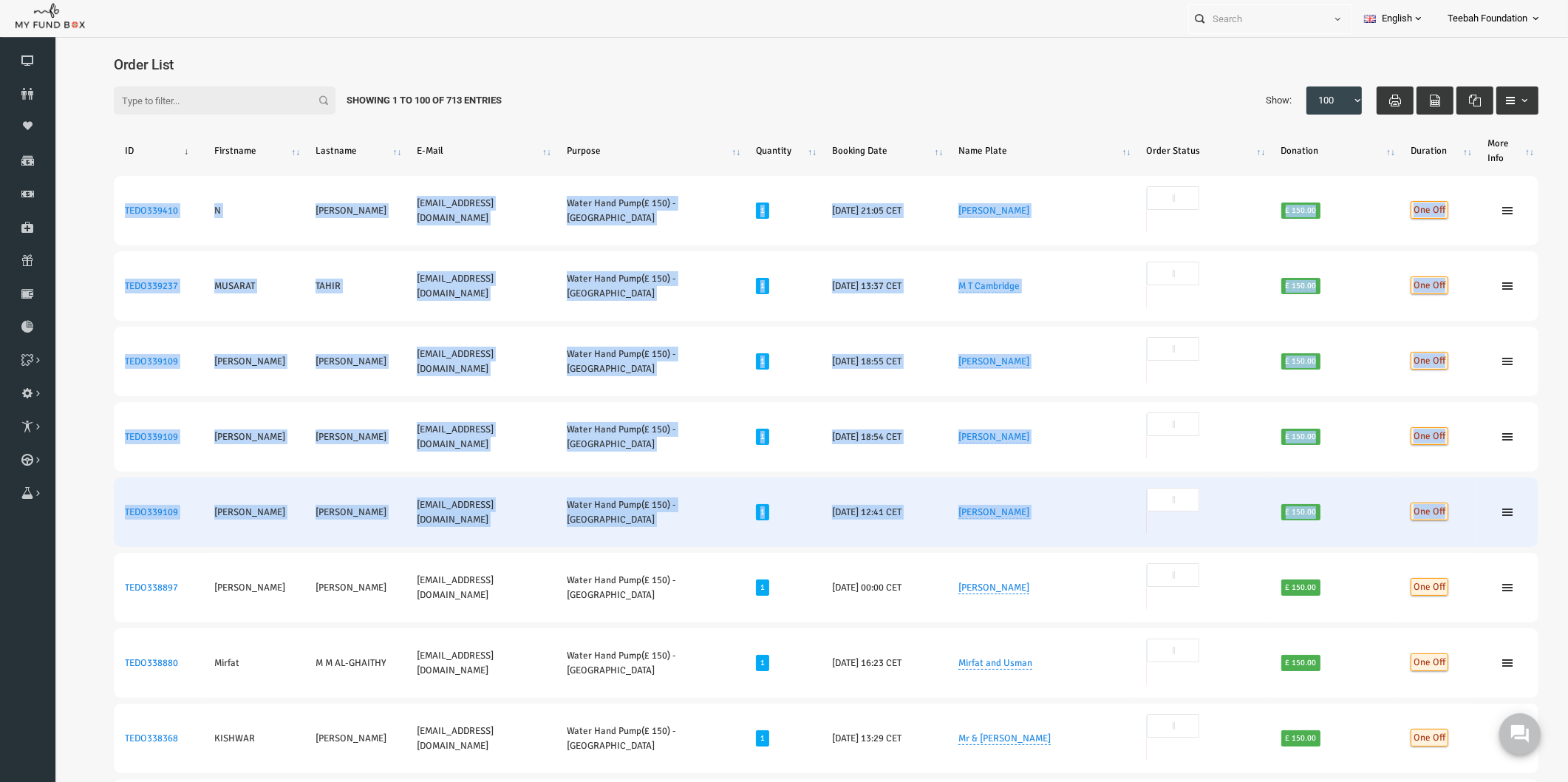
drag, startPoint x: 86, startPoint y: 195, endPoint x: 1455, endPoint y: 401, distance: 1384.4
copy tbody "TEDO339410 N Habib naeemahabib00@gmail.com Water Hand Pump(£ 150) - Pakistan 1 …"
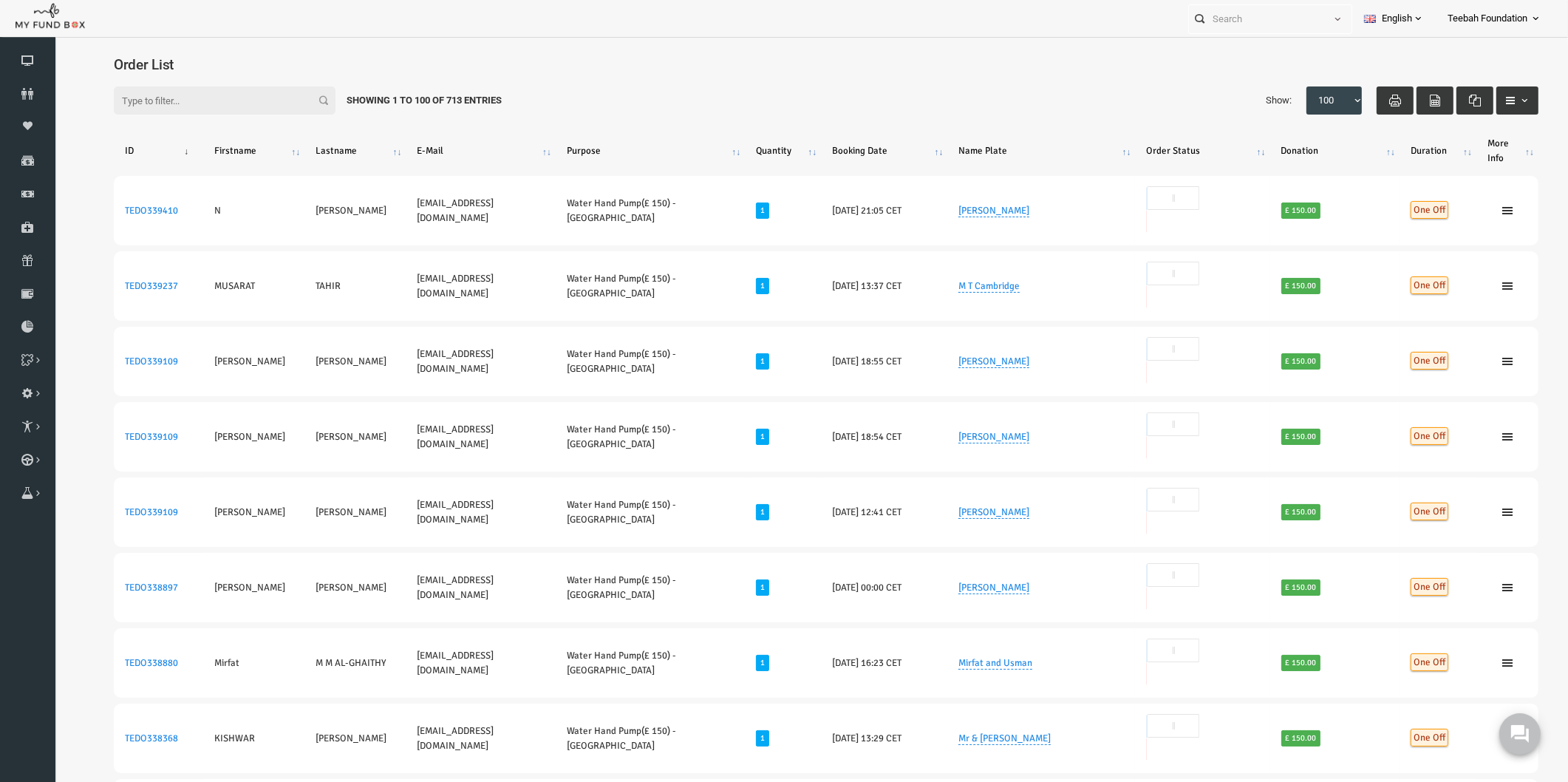
click at [997, 76] on div "Filter: Showing 1 to 100 of 713 Entries Show: 10 25 50 100 100" at bounding box center [795, 101] width 1455 height 58
click at [982, 85] on div "Filter: Showing 1 to 100 of 713 Entries Show: 10 25 50 100 100" at bounding box center [795, 101] width 1455 height 58
click at [598, 89] on div "Filter: Showing 1 to 100 of 713 Entries Show: 10 25 50 100 100" at bounding box center [795, 101] width 1455 height 58
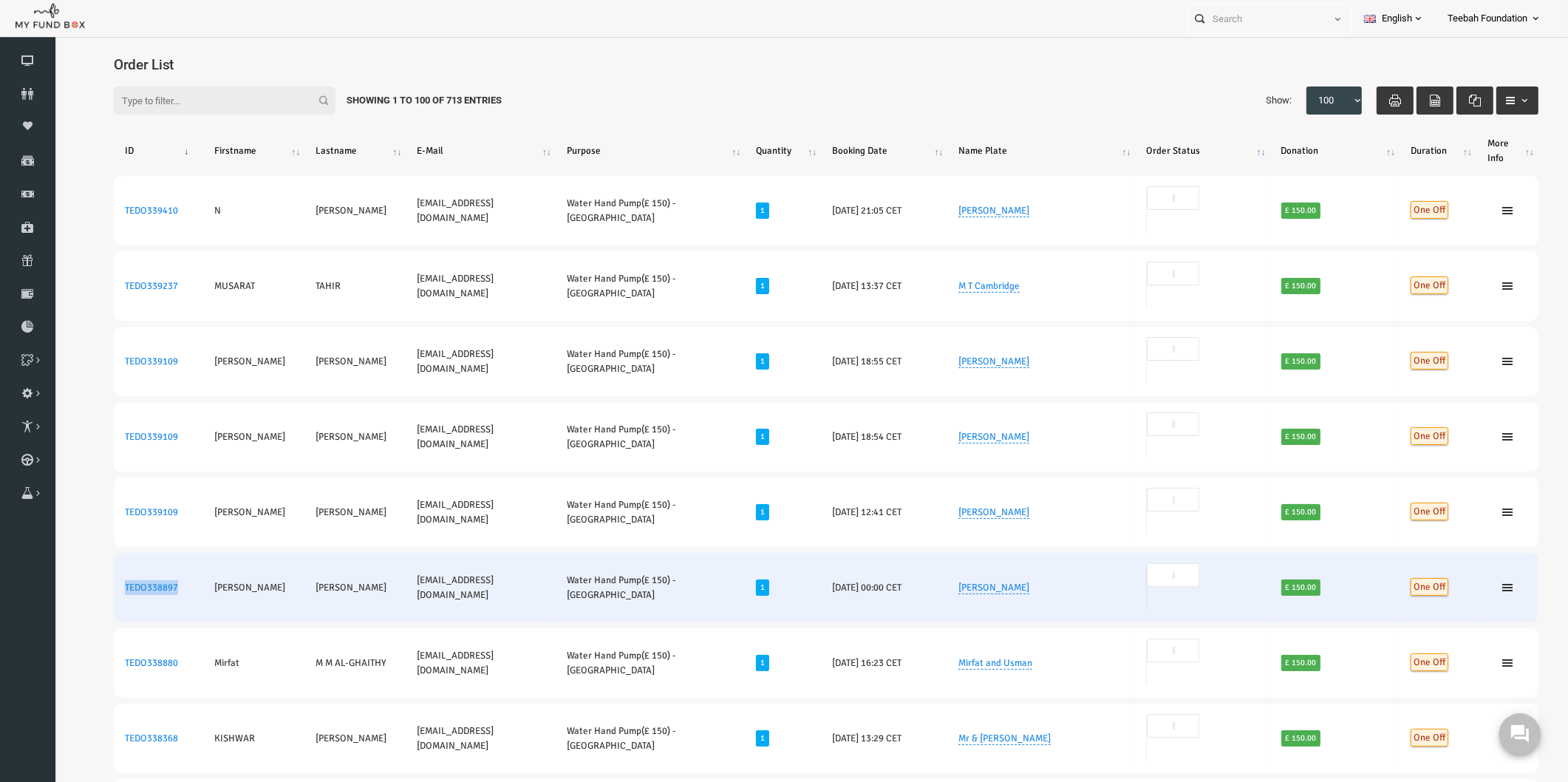
drag, startPoint x: 153, startPoint y: 454, endPoint x: 93, endPoint y: 463, distance: 60.7
click at [93, 553] on td "TEDO338897" at bounding box center [129, 587] width 90 height 69
copy link "TEDO338897"
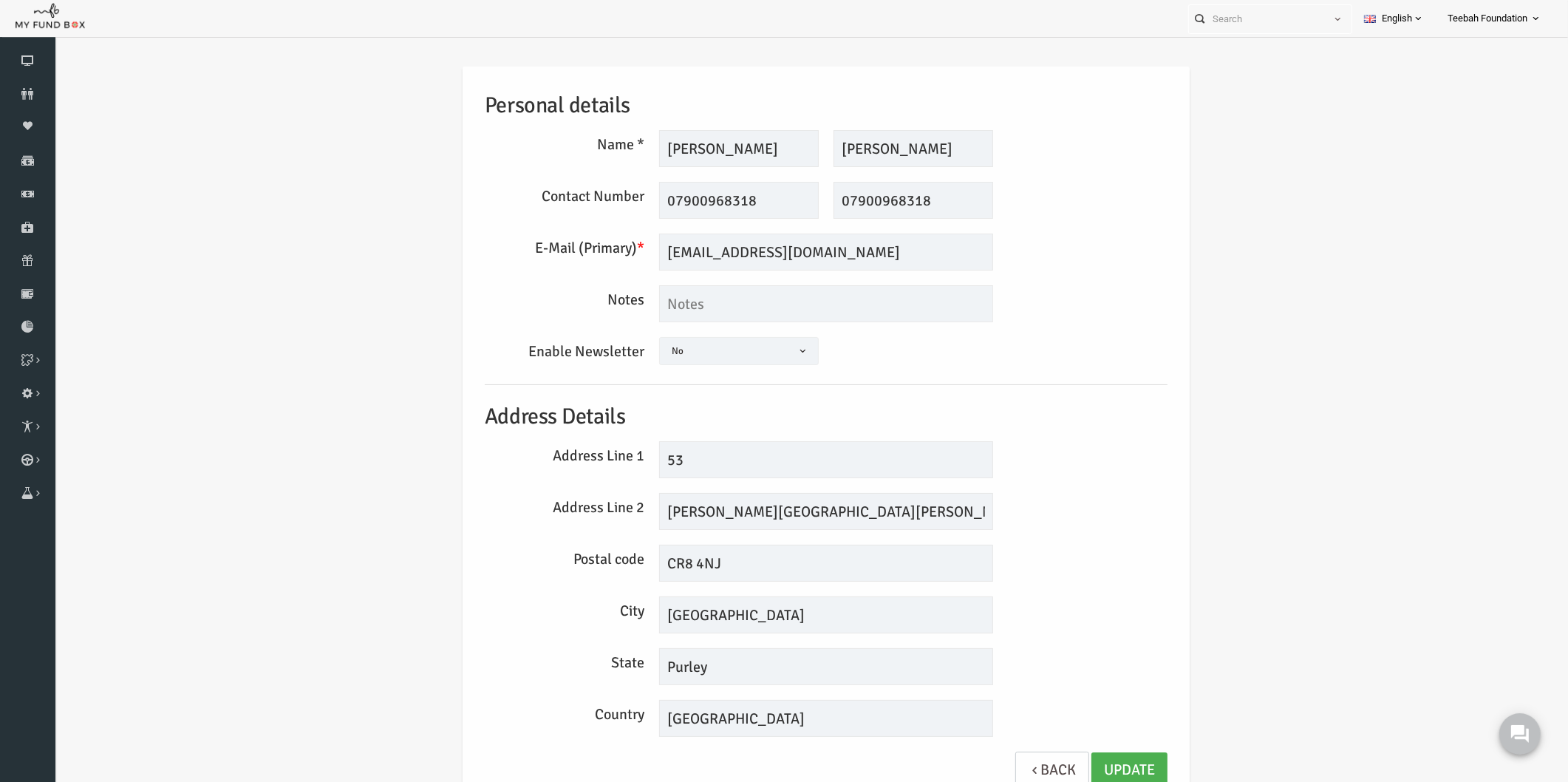
click at [264, 461] on div "Personal details Name * [PERSON_NAME] Description allows upto maximum of 255 ch…" at bounding box center [796, 438] width 1484 height 790
